Goal: Find specific page/section: Find specific page/section

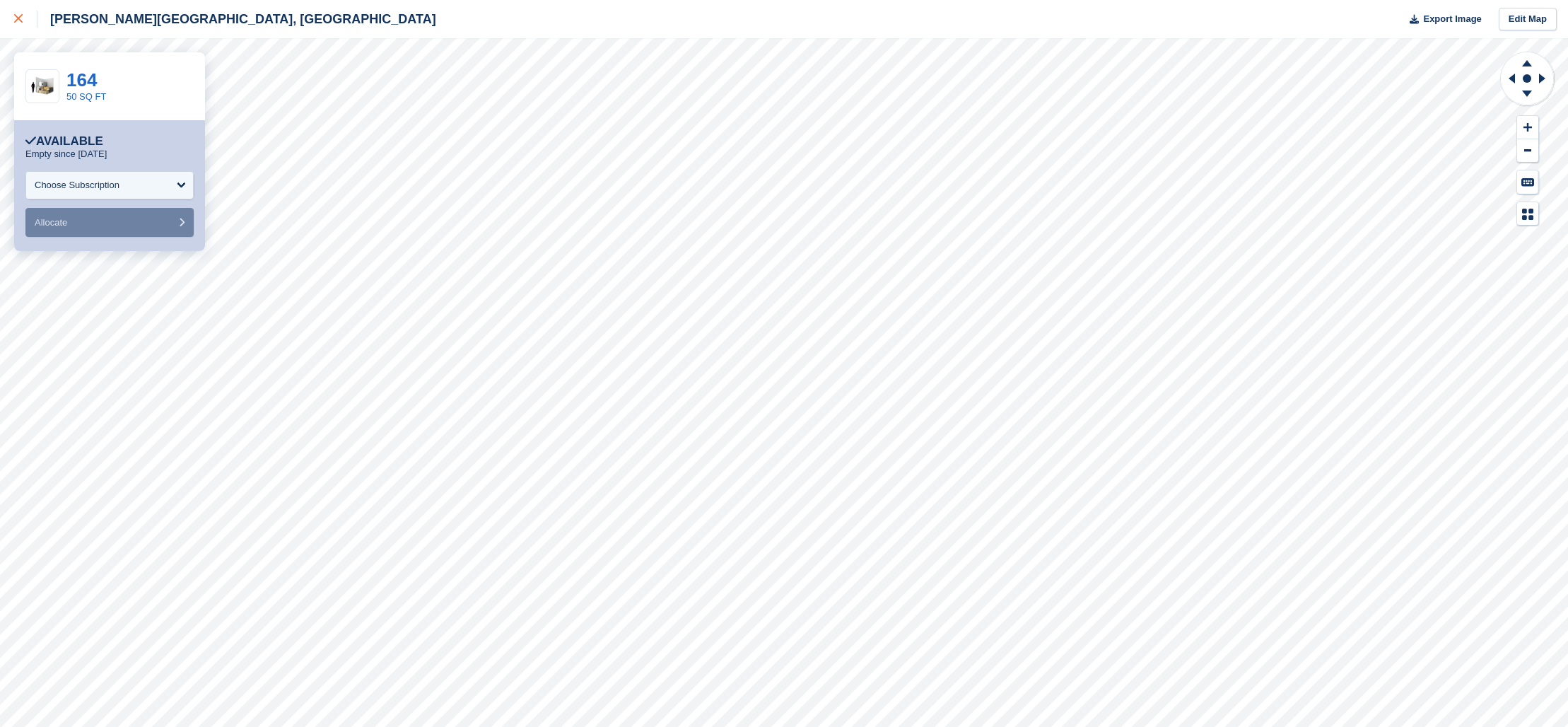
click at [10, 15] on link at bounding box center [18, 19] width 37 height 38
